Goal: Transaction & Acquisition: Purchase product/service

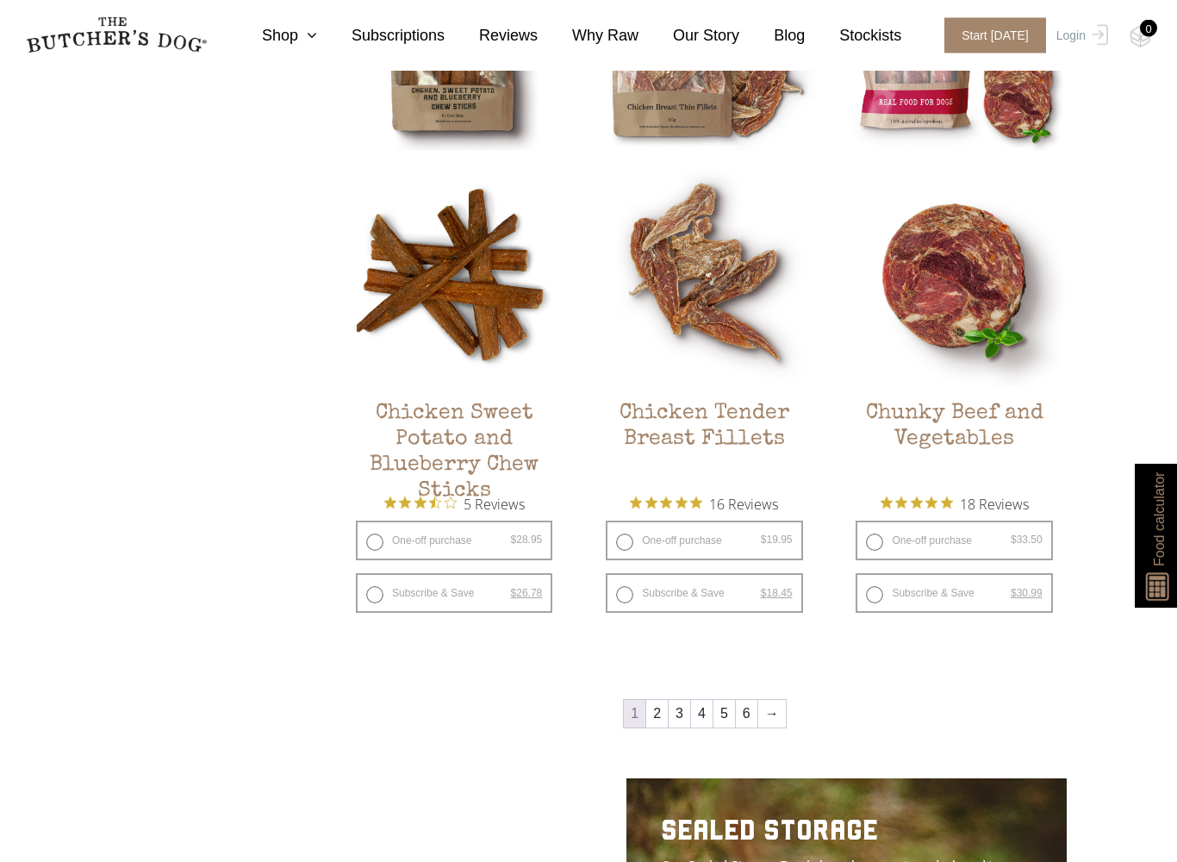
scroll to position [2787, 0]
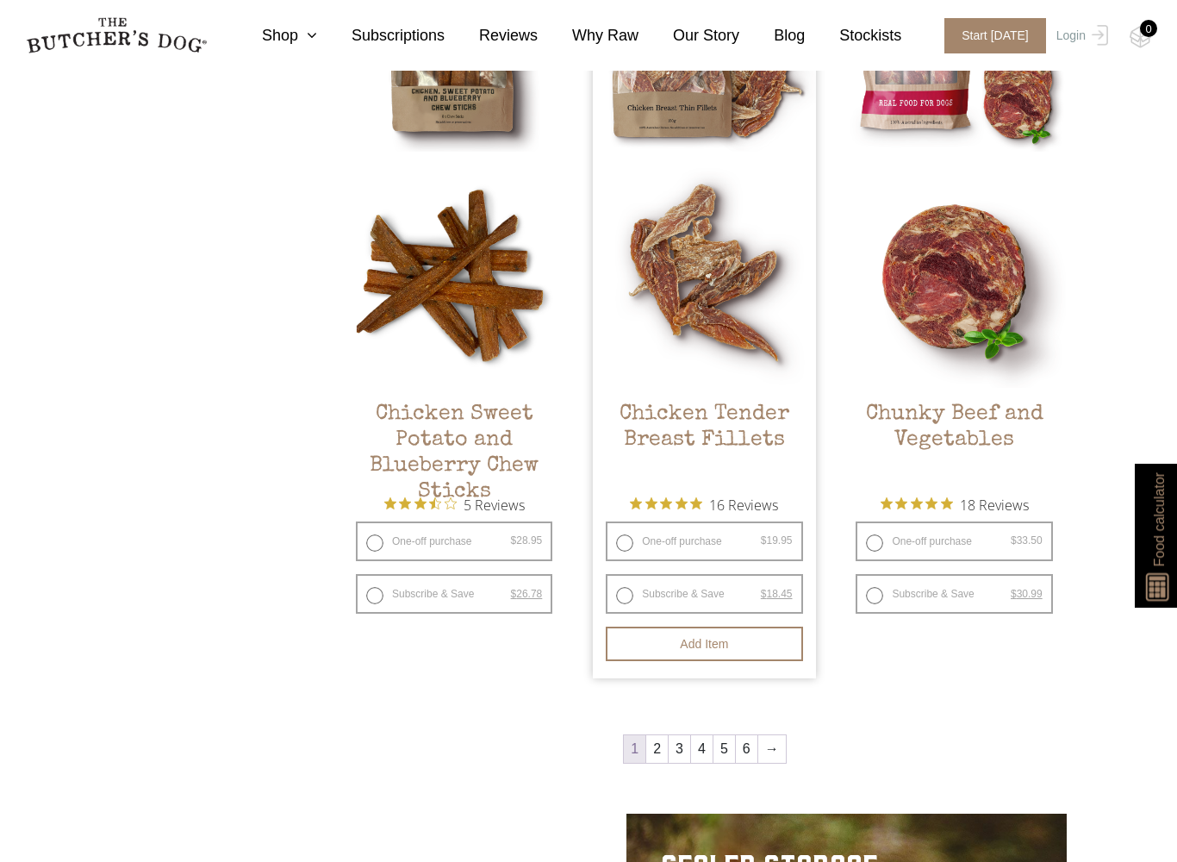
click at [749, 416] on h2 "Chicken Tender Breast Fillets" at bounding box center [704, 442] width 222 height 81
click at [746, 201] on img at bounding box center [704, 276] width 222 height 222
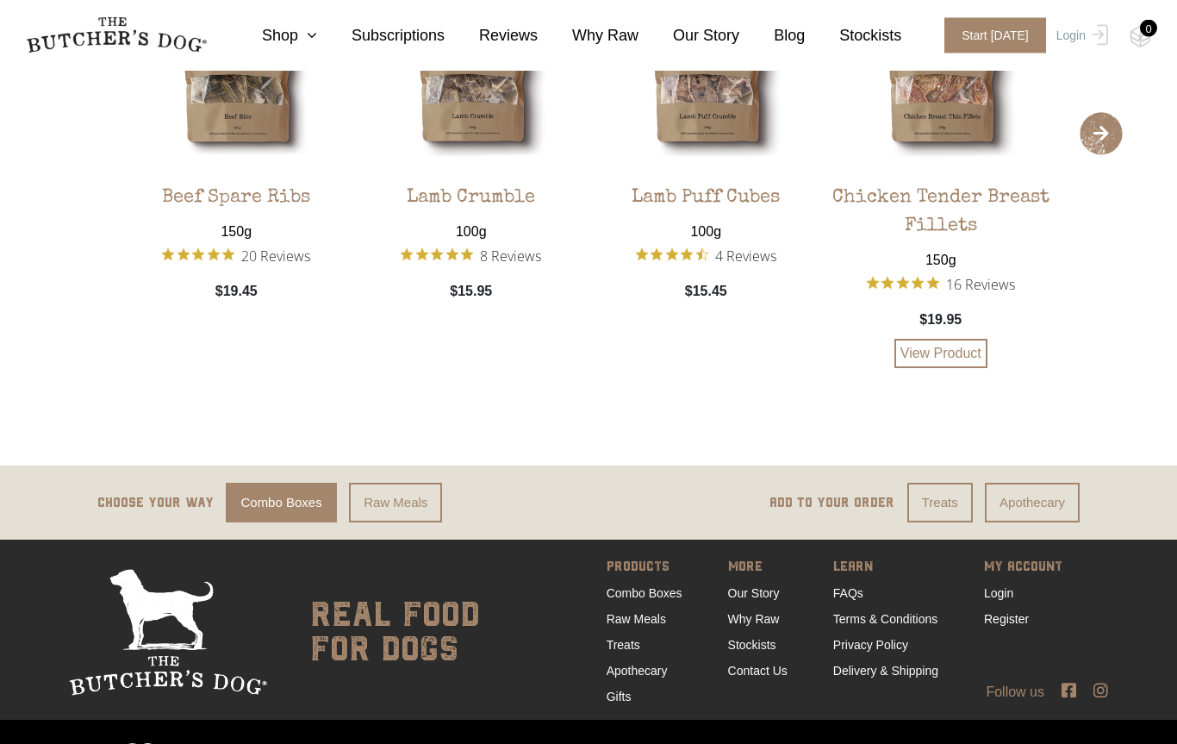
scroll to position [3679, 0]
click at [959, 117] on img at bounding box center [941, 58] width 227 height 227
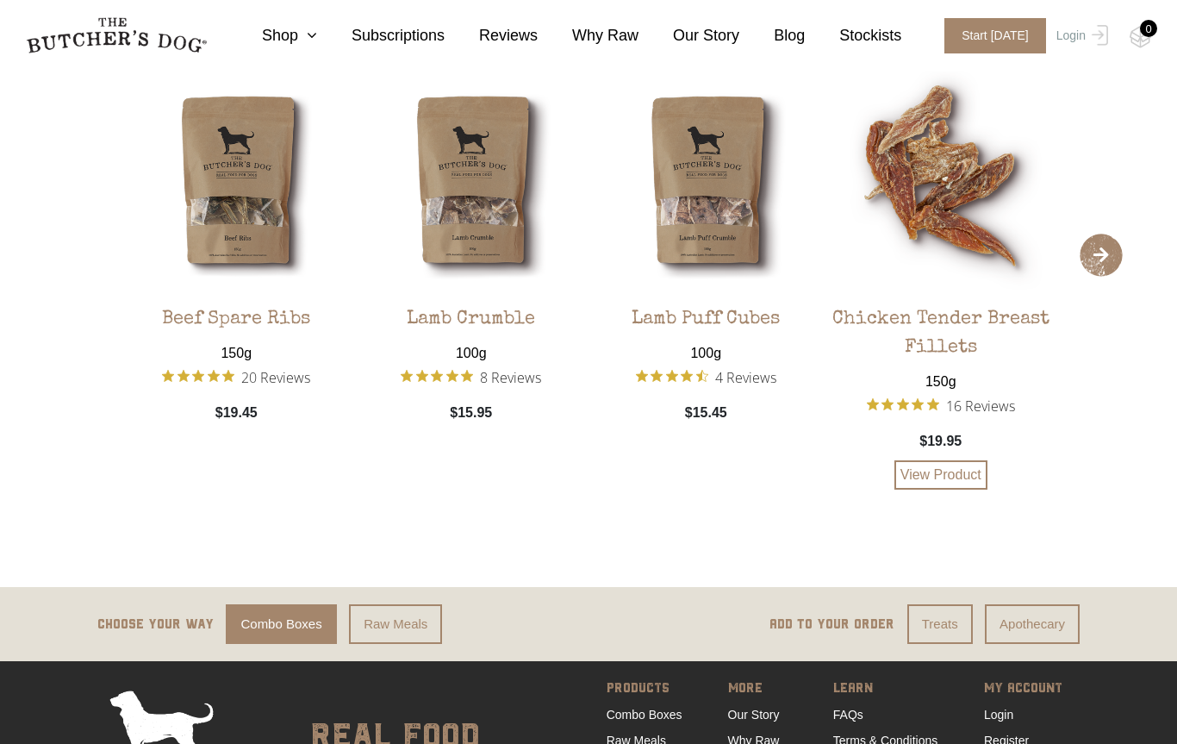
scroll to position [3726, 0]
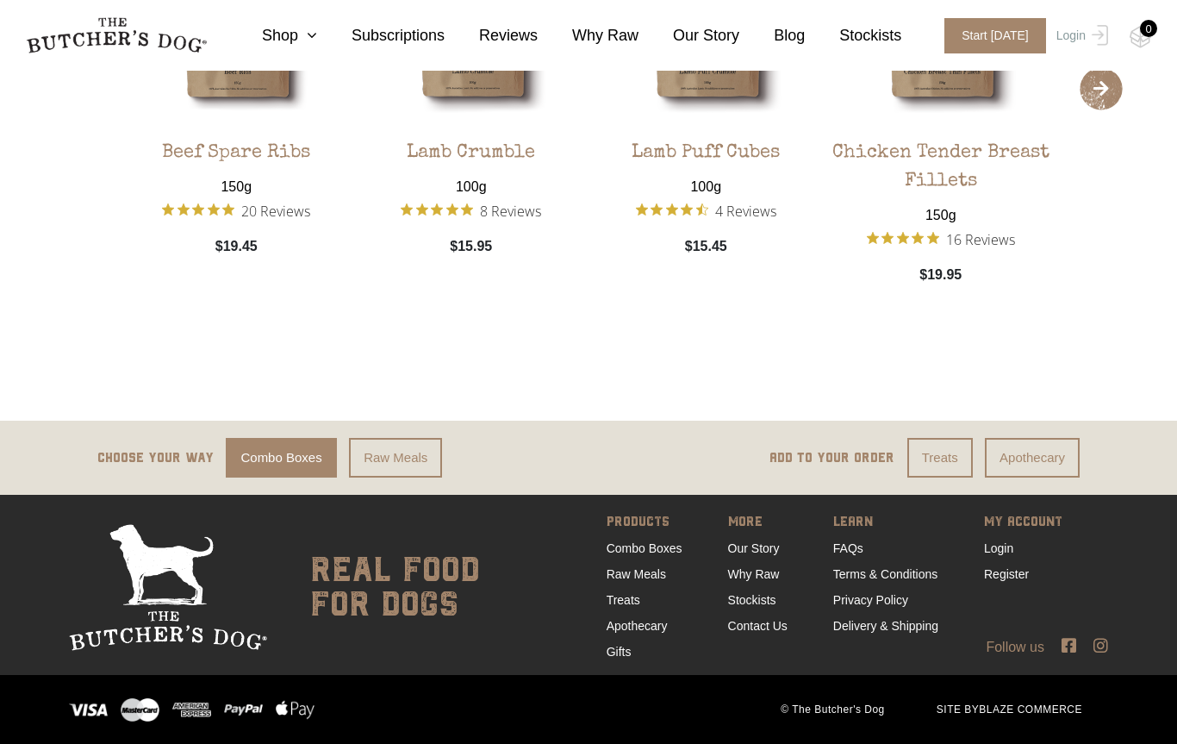
click at [676, 536] on ul "PRODUCTS Combo Boxes Raw Meals Treats Apothecary Gifts" at bounding box center [667, 587] width 121 height 153
click at [664, 543] on link "Combo Boxes" at bounding box center [645, 548] width 76 height 14
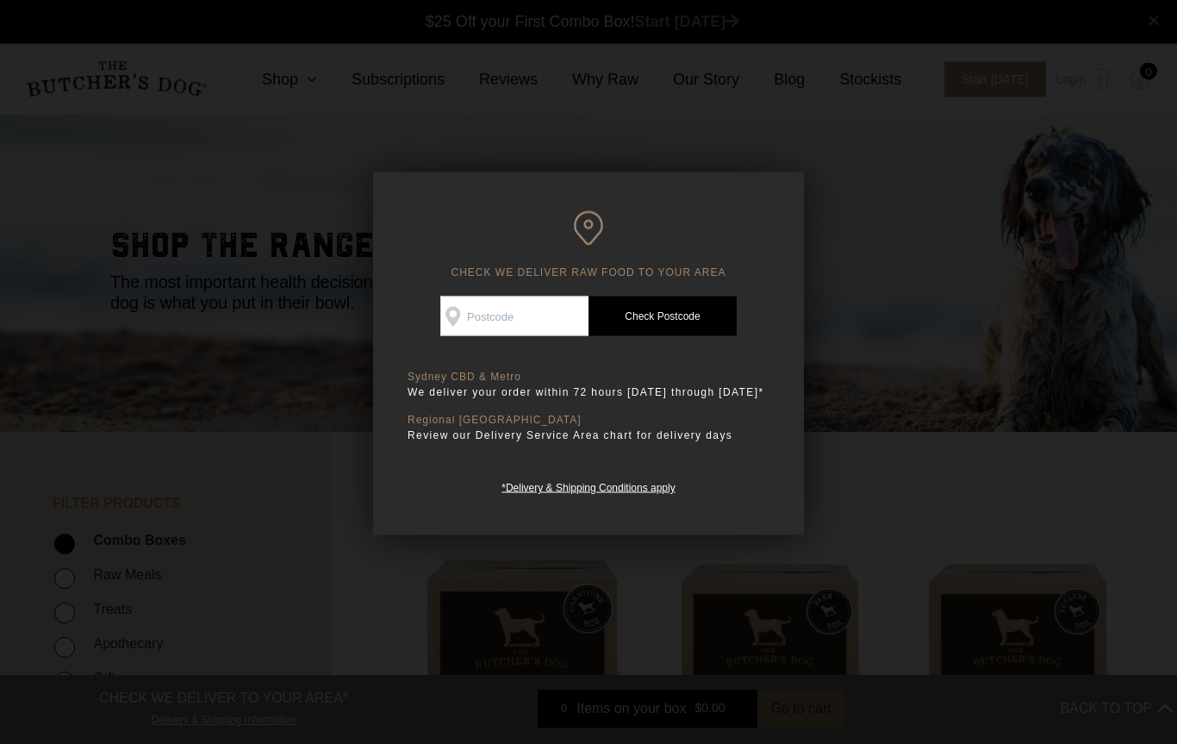
scroll to position [1, 0]
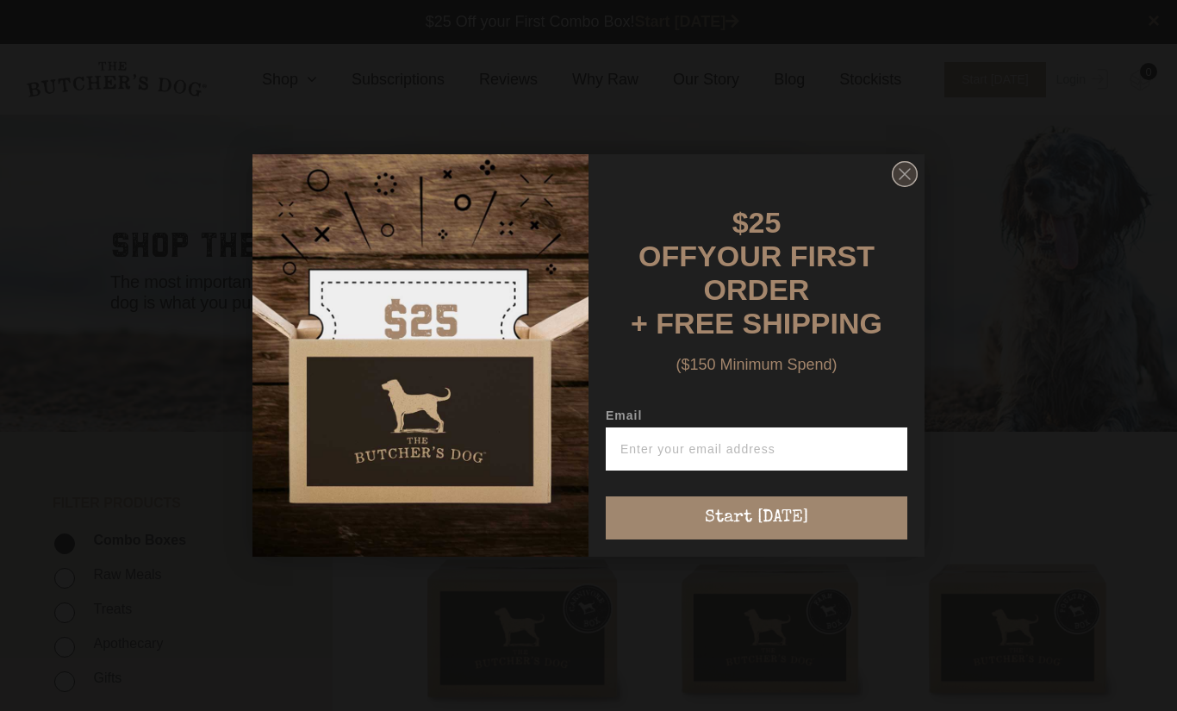
click at [913, 185] on circle "Close dialog" at bounding box center [905, 174] width 25 height 25
